Goal: Task Accomplishment & Management: Manage account settings

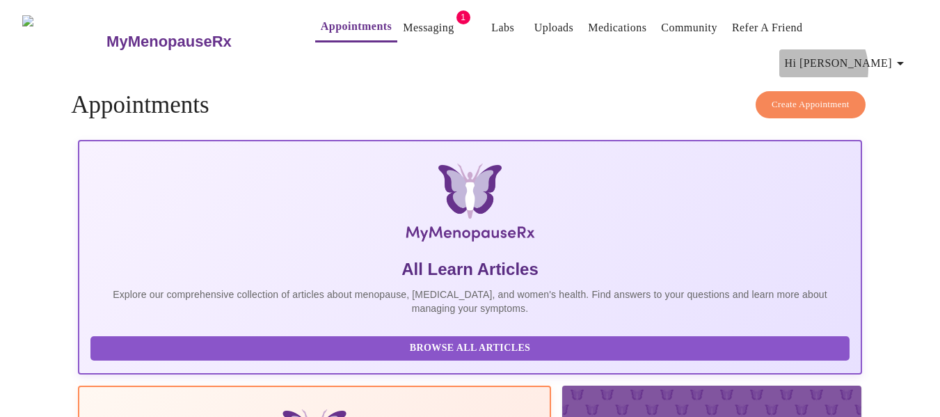
click at [863, 54] on span "Hi [PERSON_NAME]" at bounding box center [847, 63] width 124 height 19
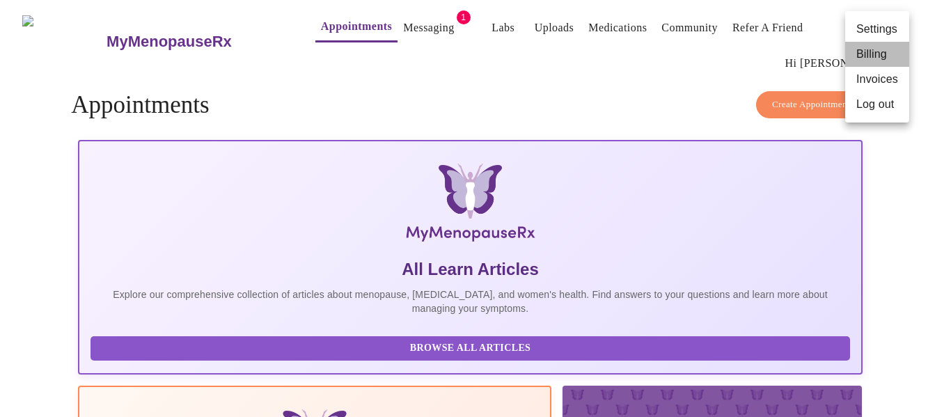
click at [866, 52] on li "Billing" at bounding box center [877, 54] width 64 height 25
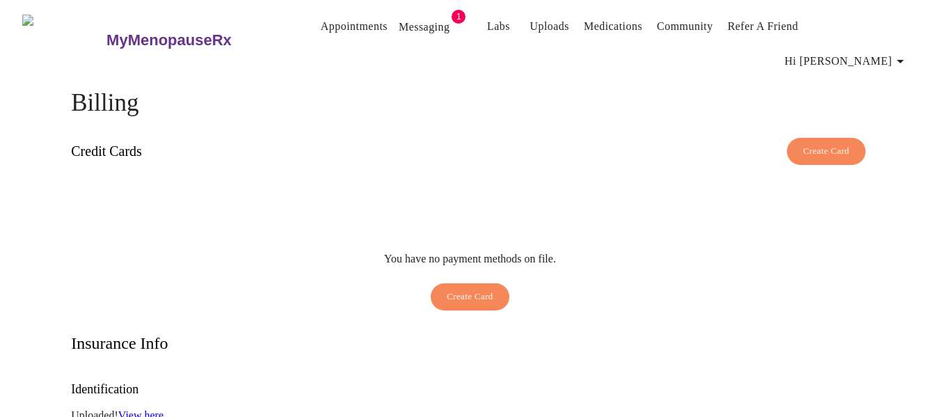
drag, startPoint x: 861, startPoint y: 36, endPoint x: 869, endPoint y: 29, distance: 10.9
click at [869, 52] on span "Hi [PERSON_NAME]" at bounding box center [847, 61] width 124 height 19
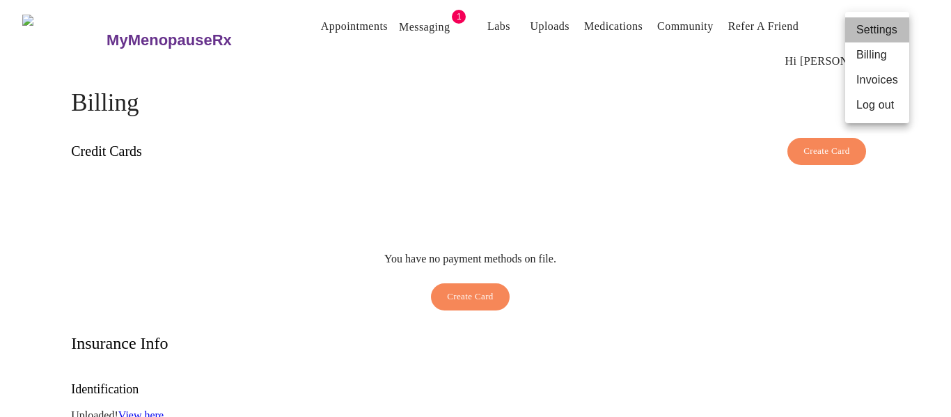
click at [869, 29] on li "Settings" at bounding box center [877, 29] width 64 height 25
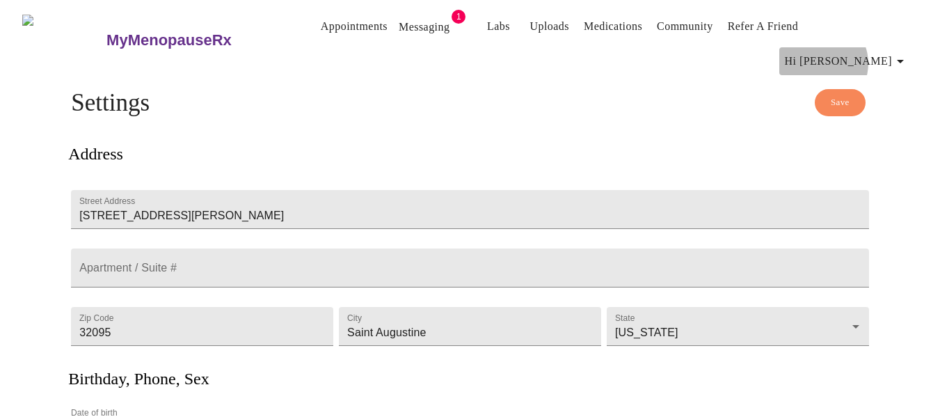
click at [873, 52] on span "Hi [PERSON_NAME]" at bounding box center [847, 61] width 124 height 19
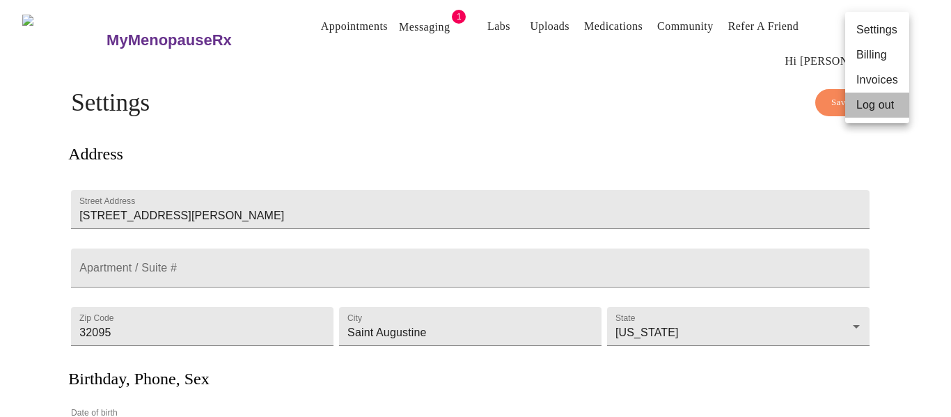
click at [869, 105] on li "Log out" at bounding box center [877, 105] width 64 height 25
